Goal: Task Accomplishment & Management: Complete application form

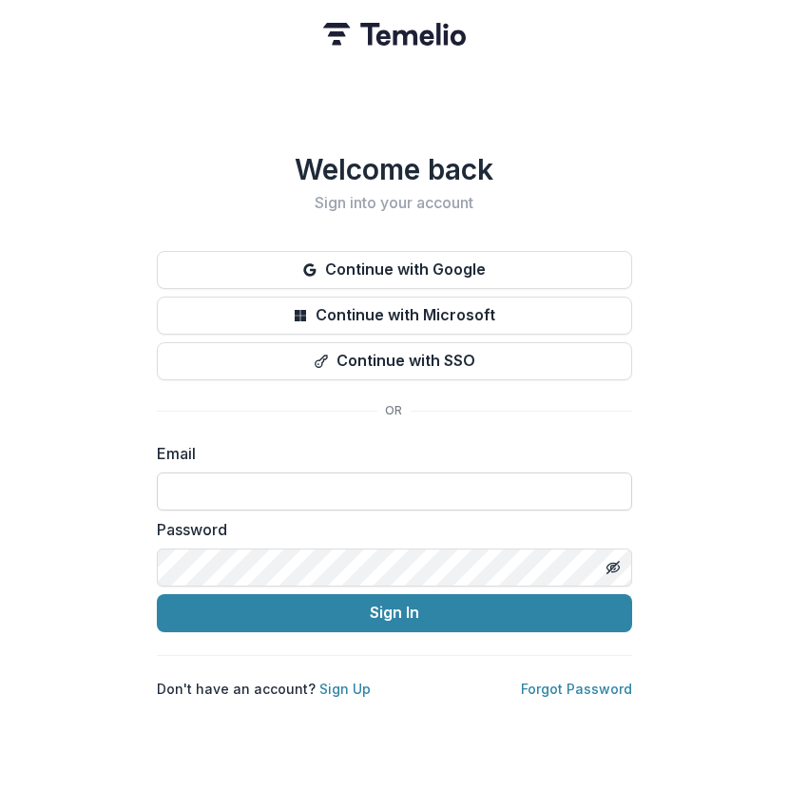
click at [241, 473] on input at bounding box center [394, 492] width 475 height 38
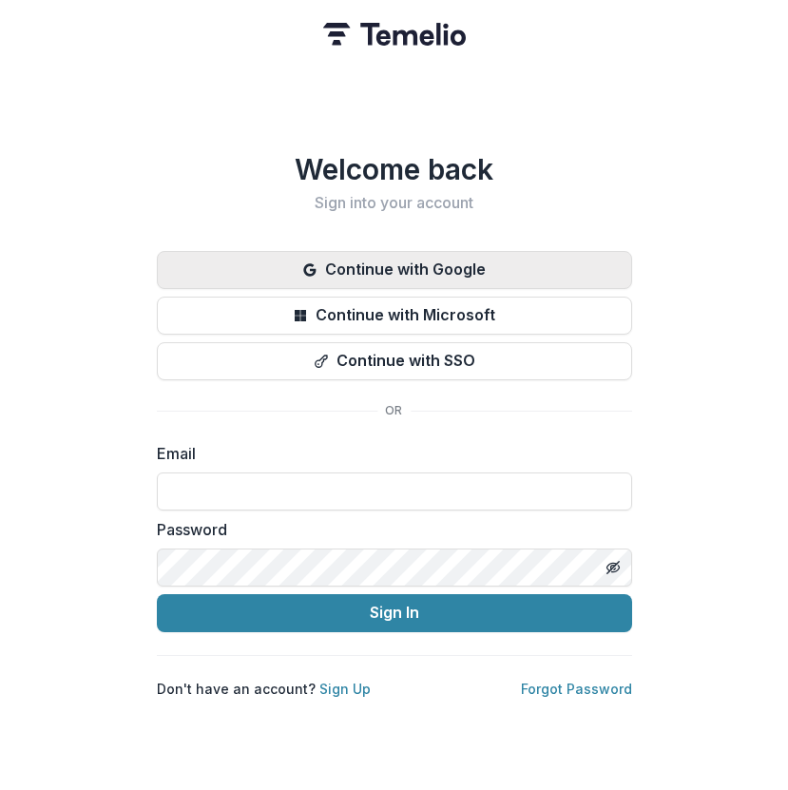
click at [383, 275] on button "Continue with Google" at bounding box center [394, 270] width 475 height 38
click at [401, 265] on button "Continue with Google" at bounding box center [394, 270] width 475 height 38
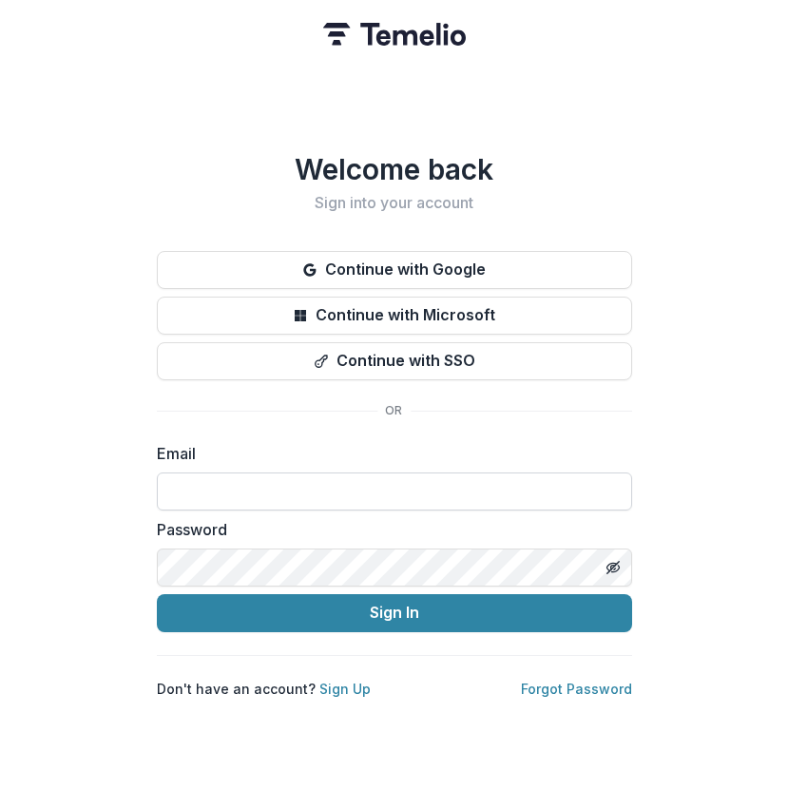
click at [244, 473] on input at bounding box center [394, 492] width 475 height 38
type input "**********"
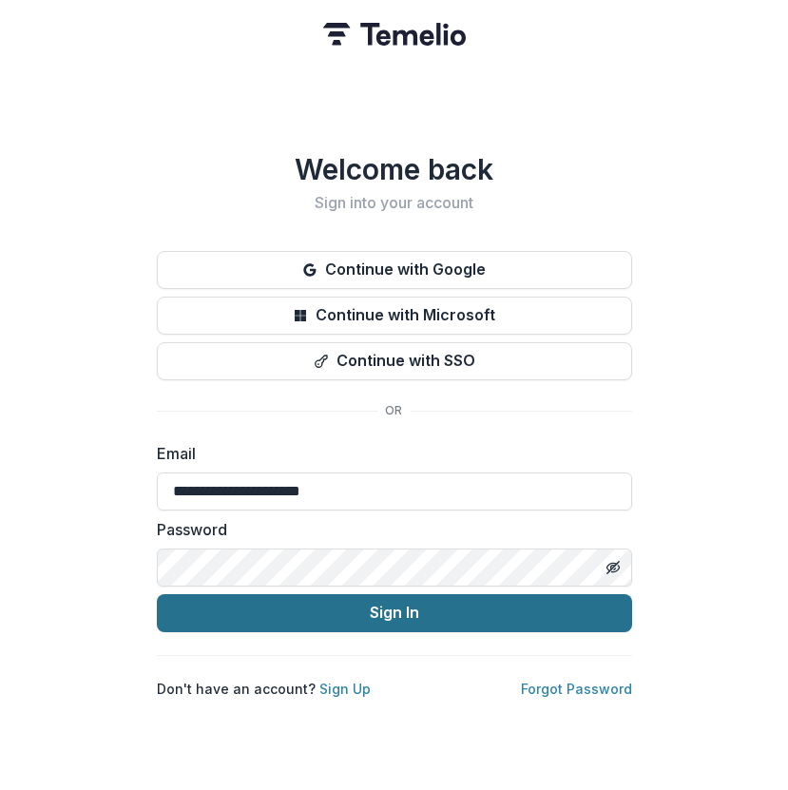
click at [317, 599] on button "Sign In" at bounding box center [394, 613] width 475 height 38
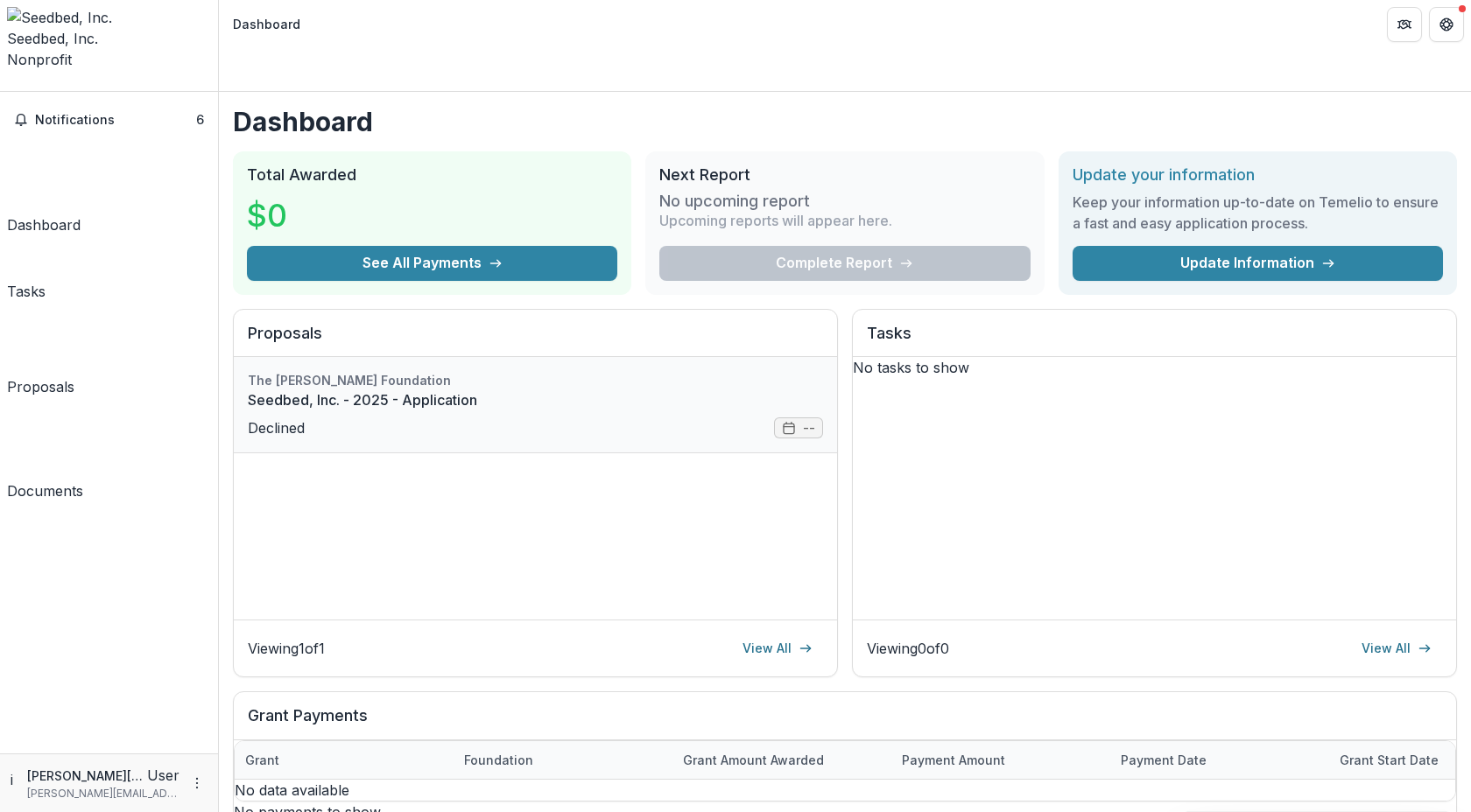
click at [725, 393] on link "Seedbed, Inc. - 2025 - Application" at bounding box center [535, 400] width 576 height 21
